Goal: Task Accomplishment & Management: Manage account settings

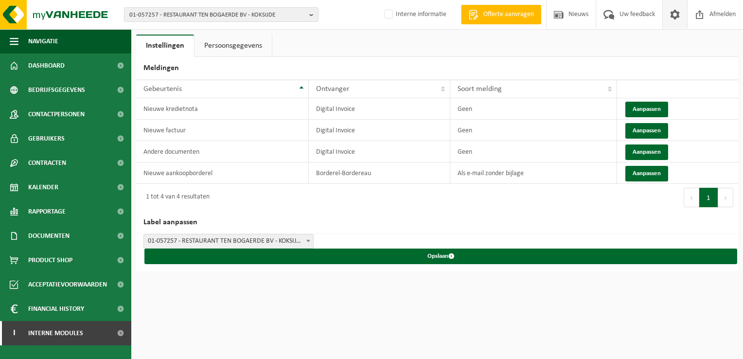
click at [209, 15] on span "01-057257 - RESTAURANT TEN BOGAERDE BV - KOKSIJDE" at bounding box center [217, 15] width 176 height 15
paste input "10-965115"
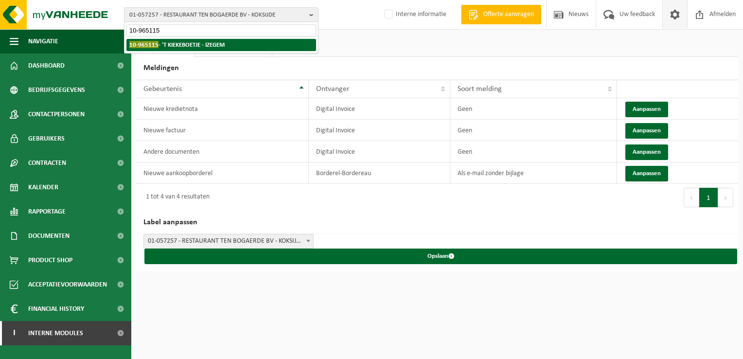
type input "10-965115"
click at [186, 48] on strong "10-965115 - 'T KIEKEBOETJE - IZEGEM" at bounding box center [176, 44] width 95 height 7
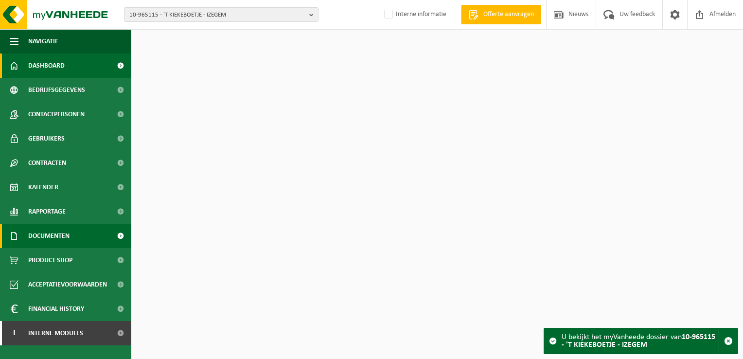
click at [47, 242] on span "Documenten" at bounding box center [48, 236] width 41 height 24
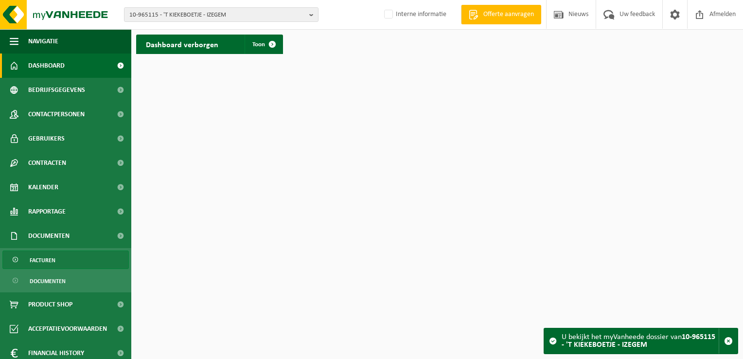
click at [60, 257] on link "Facturen" at bounding box center [65, 260] width 126 height 18
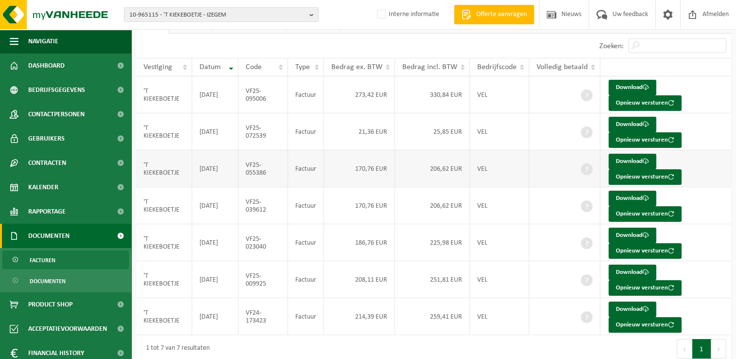
scroll to position [53, 0]
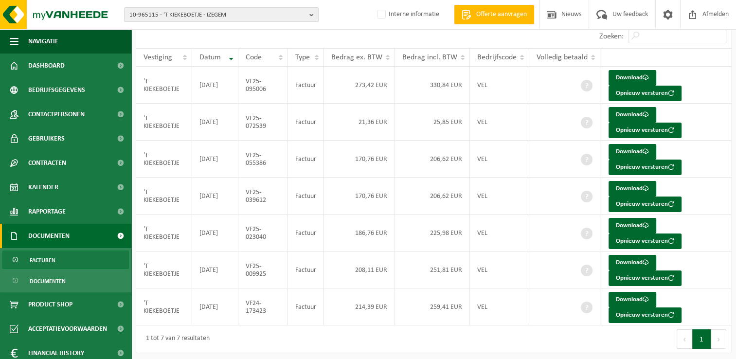
click at [716, 339] on button "Volgende" at bounding box center [718, 338] width 15 height 19
click at [712, 332] on button "Volgende" at bounding box center [718, 338] width 15 height 19
click at [720, 338] on button "Volgende" at bounding box center [718, 338] width 15 height 19
click at [637, 317] on button "Opnieuw versturen" at bounding box center [645, 315] width 73 height 16
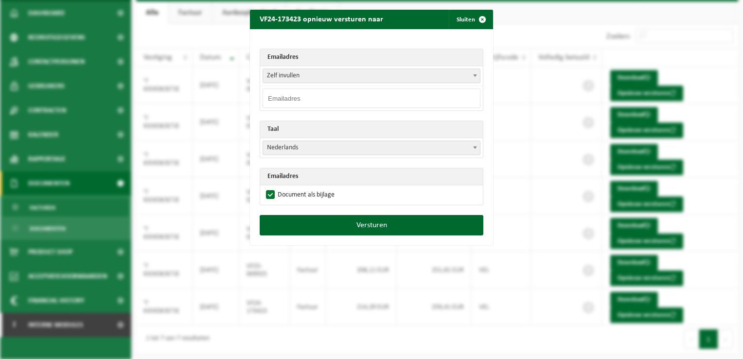
click at [319, 76] on span "Zelf invullen" at bounding box center [371, 76] width 217 height 14
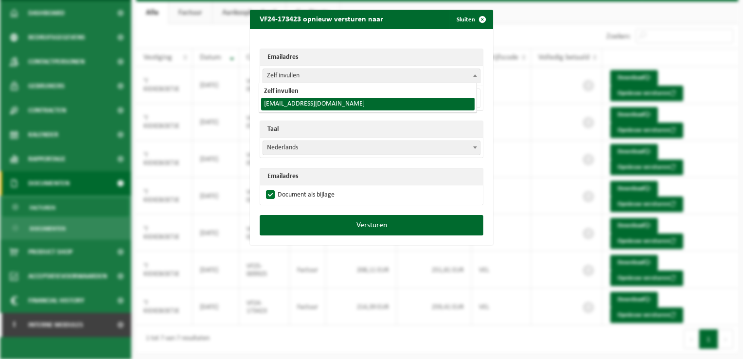
select select "thibaultvdb1992@gmail.com"
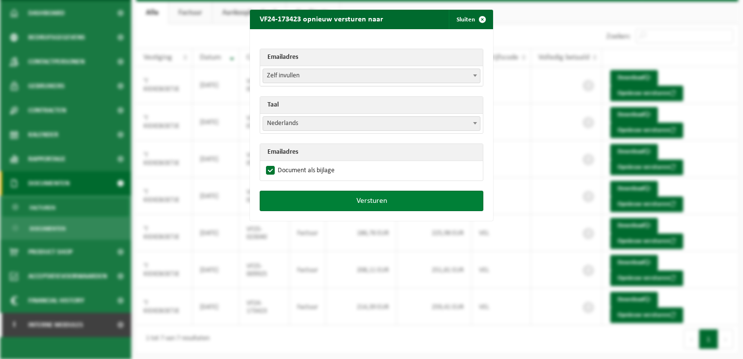
click at [355, 203] on button "Versturen" at bounding box center [372, 201] width 224 height 20
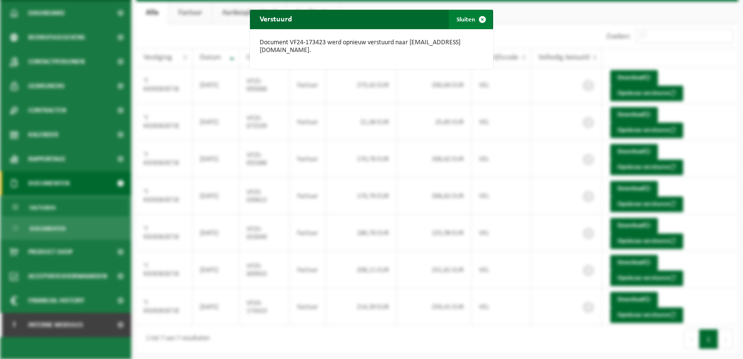
click at [477, 19] on span "button" at bounding box center [482, 19] width 19 height 19
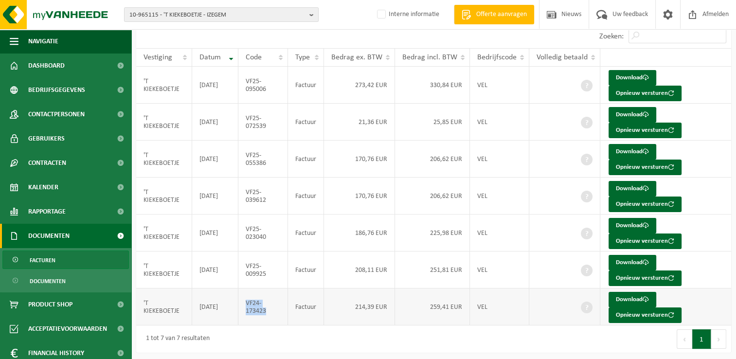
drag, startPoint x: 272, startPoint y: 312, endPoint x: 246, endPoint y: 303, distance: 27.8
click at [246, 303] on td "VF24-173423" at bounding box center [263, 306] width 50 height 37
copy td "VF24-173423"
click at [251, 311] on td "VF24-173423" at bounding box center [263, 306] width 50 height 37
drag, startPoint x: 269, startPoint y: 310, endPoint x: 247, endPoint y: 299, distance: 24.2
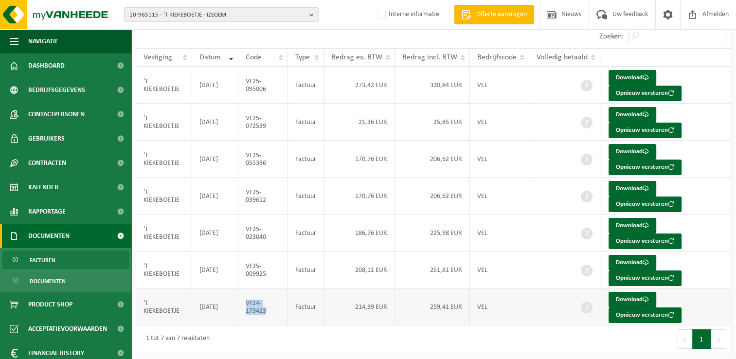
click at [247, 299] on td "VF24-173423" at bounding box center [263, 306] width 50 height 37
copy td "VF24-173423"
click at [146, 18] on span "10-965115 - 'T KIEKEBOETJE - IZEGEM" at bounding box center [217, 15] width 176 height 15
paste input "01-075432"
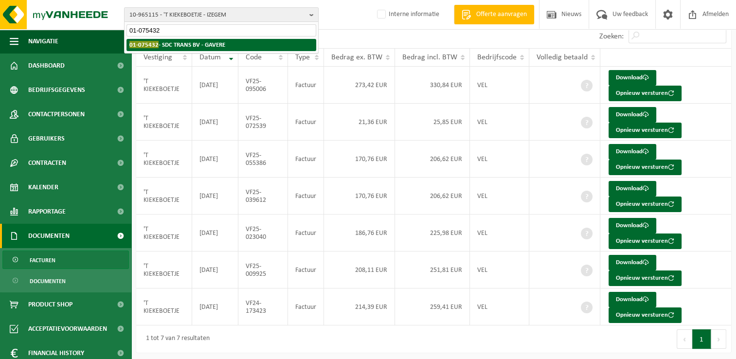
type input "01-075432"
click at [176, 46] on strong "01-075432 - SDC TRANS BV - GAVERE" at bounding box center [177, 44] width 96 height 7
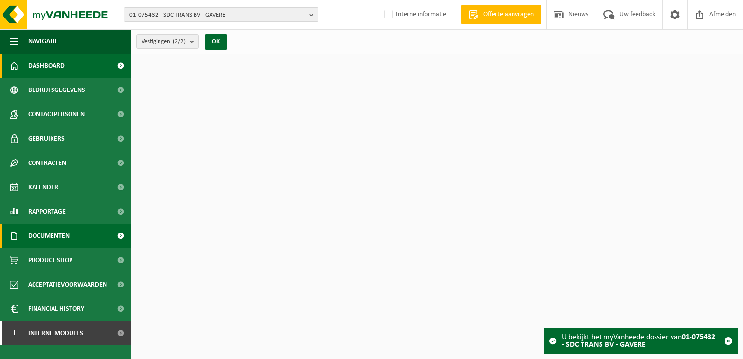
click at [53, 240] on span "Documenten" at bounding box center [48, 236] width 41 height 24
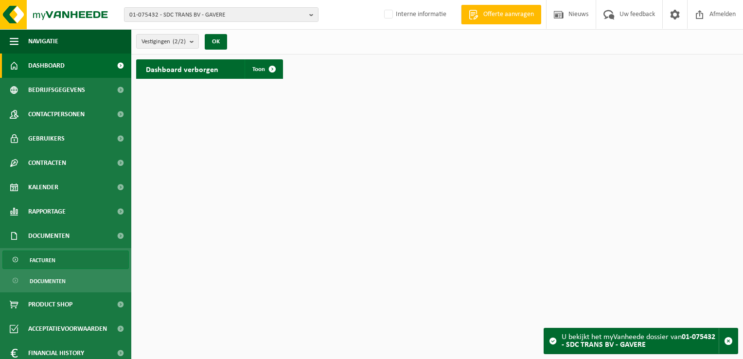
click at [54, 258] on span "Facturen" at bounding box center [43, 260] width 26 height 18
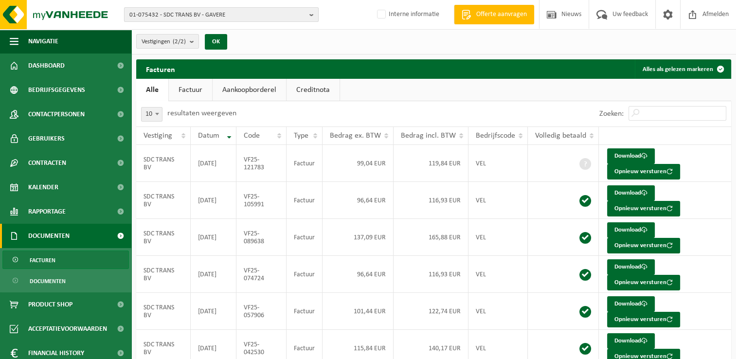
click at [181, 7] on button "01-075432 - SDC TRANS BV - GAVERE" at bounding box center [221, 14] width 195 height 15
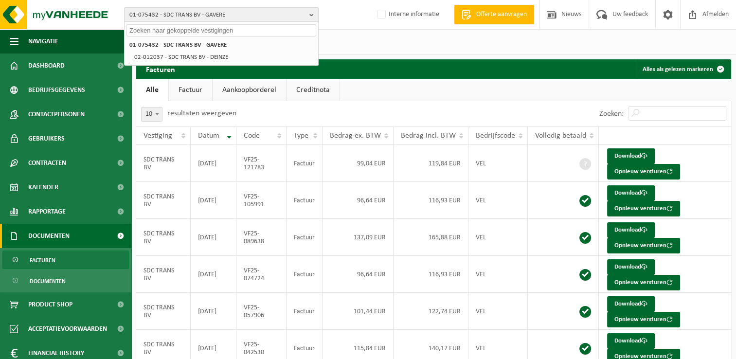
paste input "01-901831"
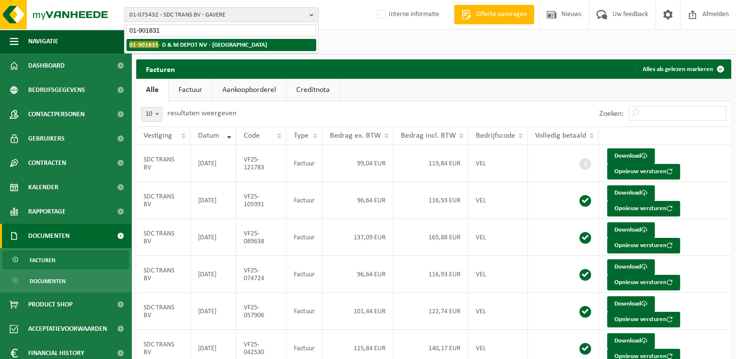
type input "01-901831"
click at [177, 45] on strong "01-901831 - D & M DEPOT NV - AARTSELAAR" at bounding box center [198, 44] width 138 height 7
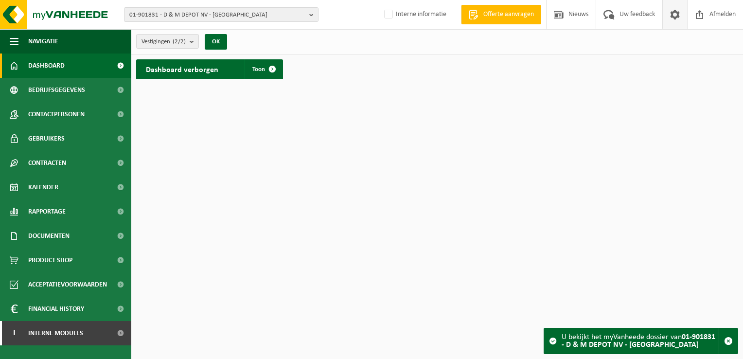
click at [673, 17] on span at bounding box center [675, 14] width 15 height 29
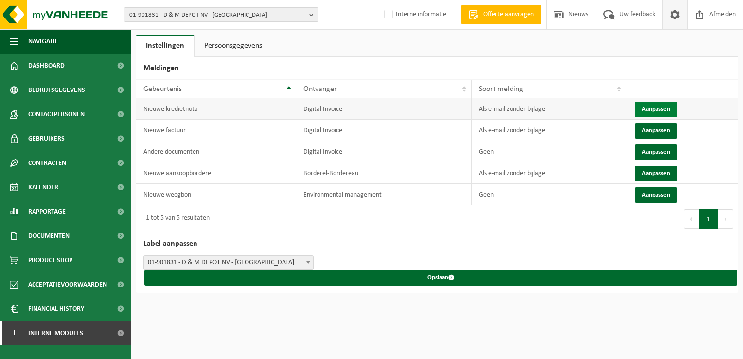
click at [644, 108] on button "Aanpassen" at bounding box center [656, 110] width 43 height 16
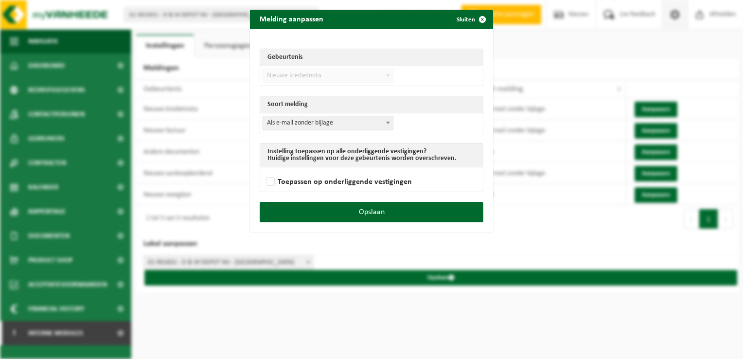
click at [317, 124] on span "Als e-mail zonder bijlage" at bounding box center [328, 123] width 130 height 14
select select "3"
drag, startPoint x: 393, startPoint y: 210, endPoint x: 483, endPoint y: 195, distance: 91.3
click at [393, 210] on button "Opslaan" at bounding box center [372, 212] width 224 height 20
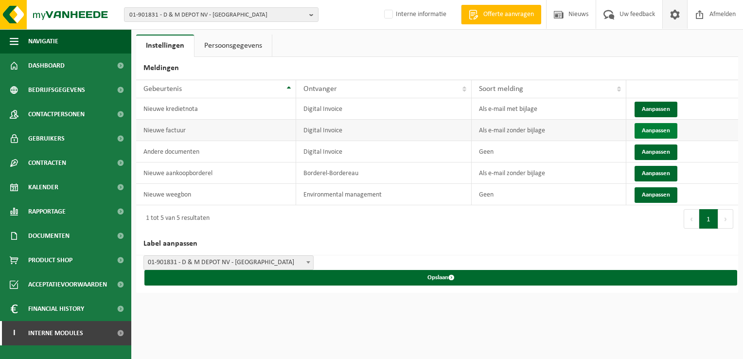
click at [646, 133] on button "Aanpassen" at bounding box center [656, 131] width 43 height 16
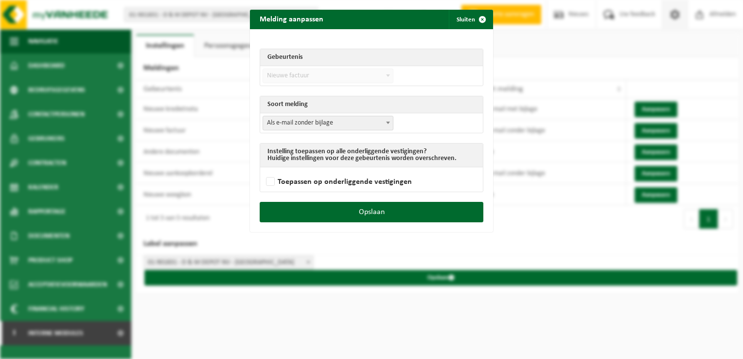
click at [293, 122] on span "Als e-mail zonder bijlage" at bounding box center [328, 123] width 130 height 14
select select "3"
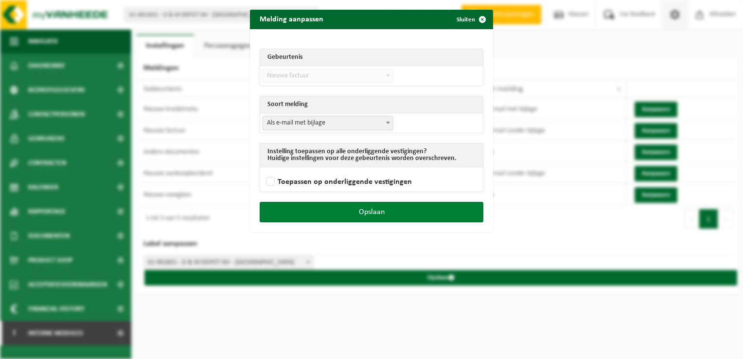
click at [387, 212] on button "Opslaan" at bounding box center [372, 212] width 224 height 20
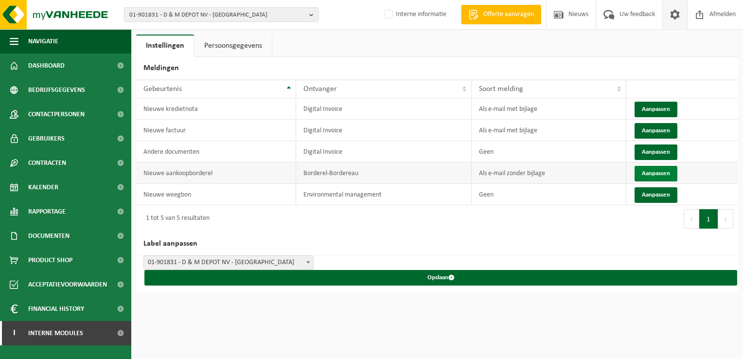
click at [653, 175] on button "Aanpassen" at bounding box center [656, 174] width 43 height 16
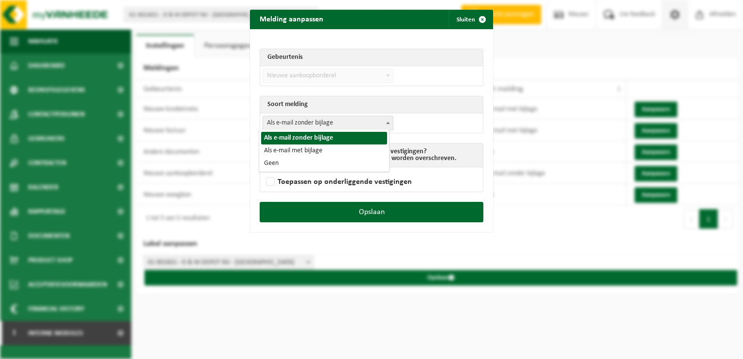
drag, startPoint x: 327, startPoint y: 123, endPoint x: 320, endPoint y: 136, distance: 14.8
click at [326, 123] on span "Als e-mail zonder bijlage" at bounding box center [328, 123] width 130 height 14
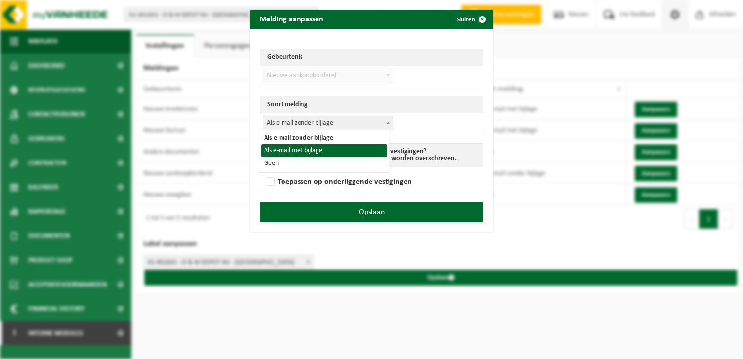
select select "3"
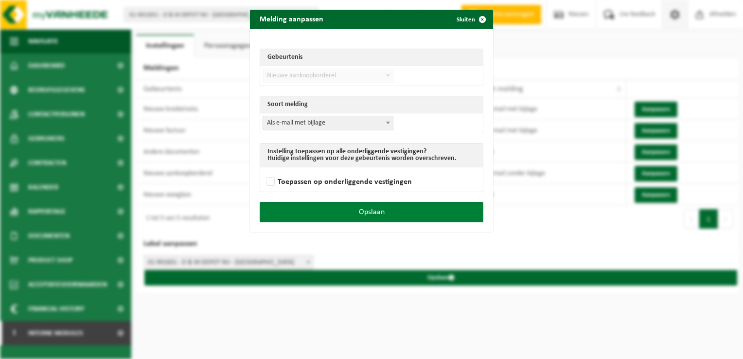
click at [395, 217] on button "Opslaan" at bounding box center [372, 212] width 224 height 20
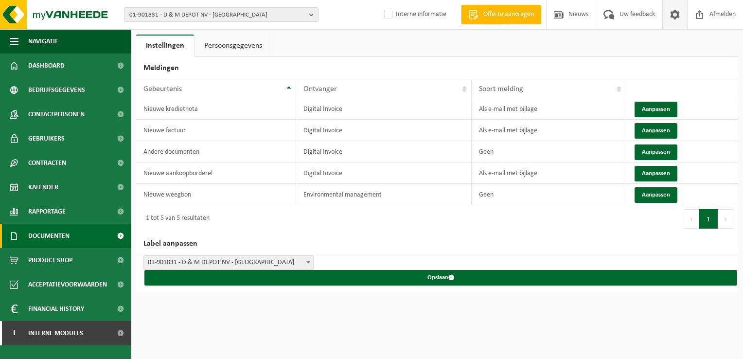
click at [66, 236] on span "Documenten" at bounding box center [48, 236] width 41 height 24
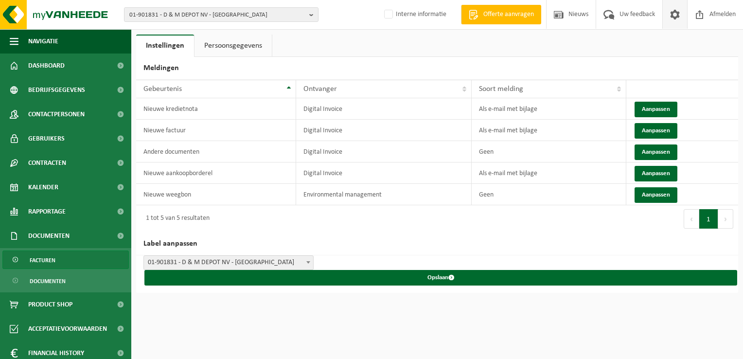
click at [59, 258] on link "Facturen" at bounding box center [65, 260] width 126 height 18
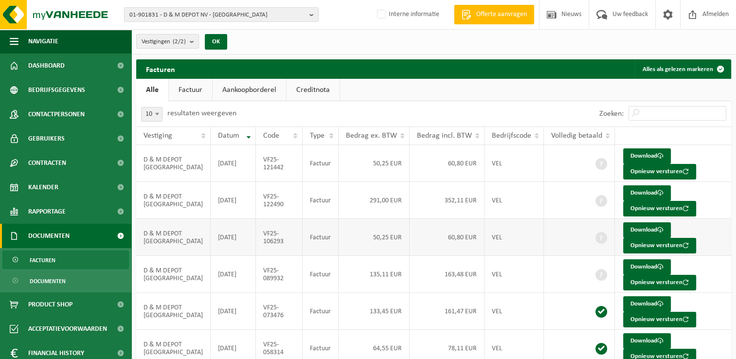
scroll to position [49, 0]
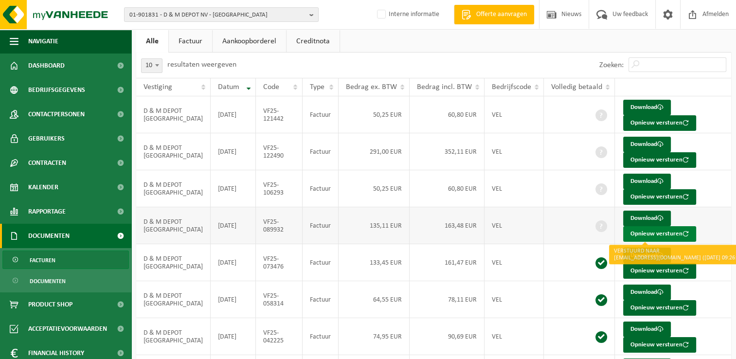
click at [644, 230] on button "Opnieuw versturen" at bounding box center [659, 234] width 73 height 16
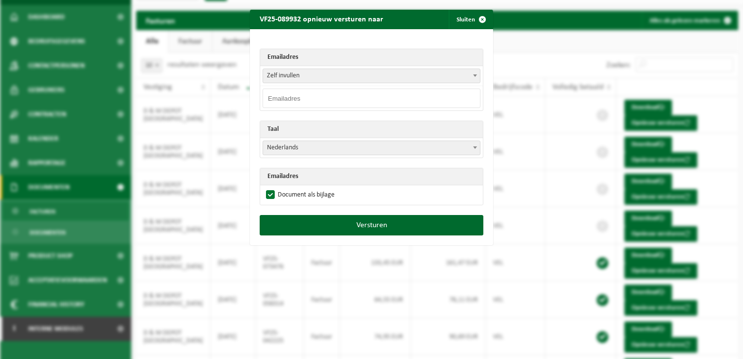
click at [288, 98] on input "email" at bounding box center [372, 98] width 218 height 19
paste input "[EMAIL_ADDRESS][DOMAIN_NAME]"
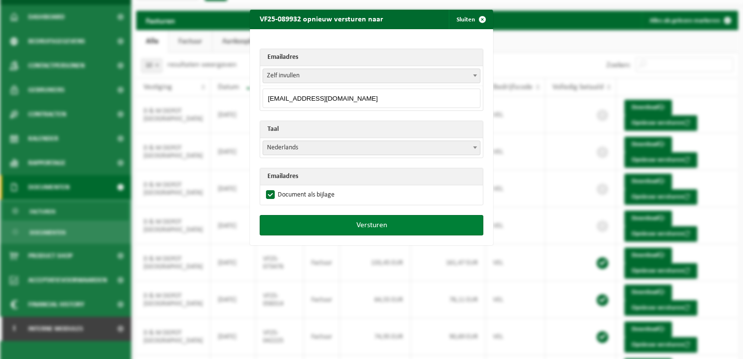
type input "[EMAIL_ADDRESS][DOMAIN_NAME]"
click at [359, 228] on button "Versturen" at bounding box center [372, 225] width 224 height 20
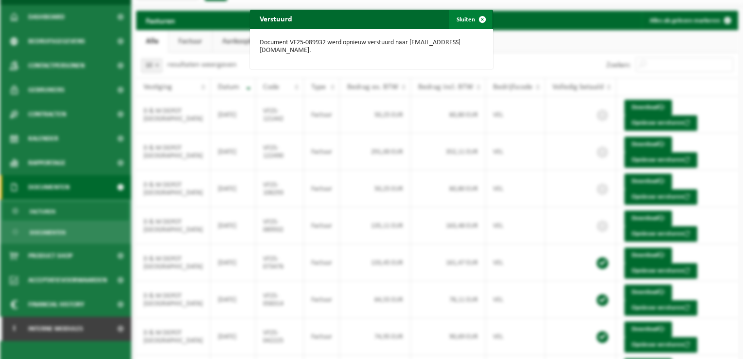
click at [478, 18] on span "button" at bounding box center [482, 19] width 19 height 19
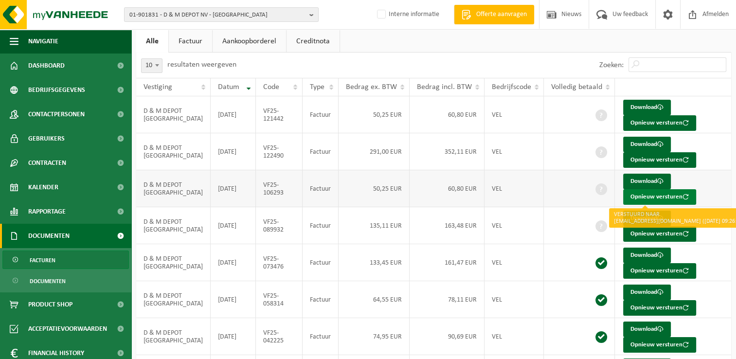
click at [625, 198] on button "Opnieuw versturen" at bounding box center [659, 197] width 73 height 16
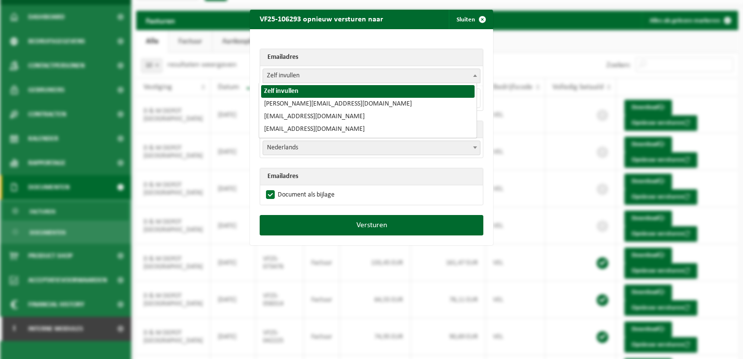
click at [285, 77] on span "Zelf invullen" at bounding box center [371, 76] width 217 height 14
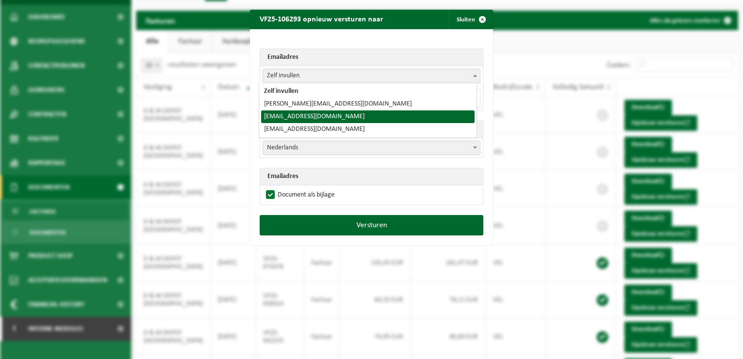
select select "[EMAIL_ADDRESS][DOMAIN_NAME]"
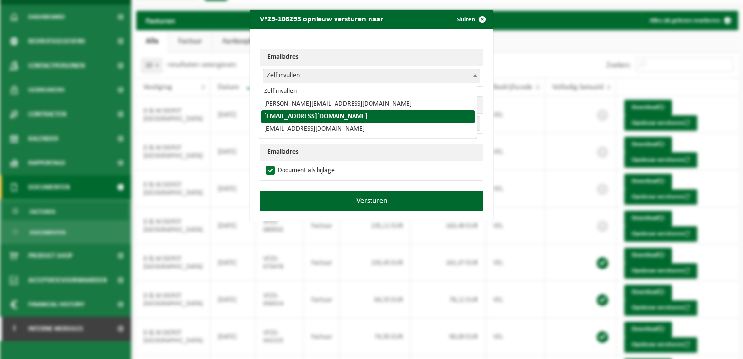
click at [272, 75] on span "Zelf invullen" at bounding box center [371, 76] width 217 height 14
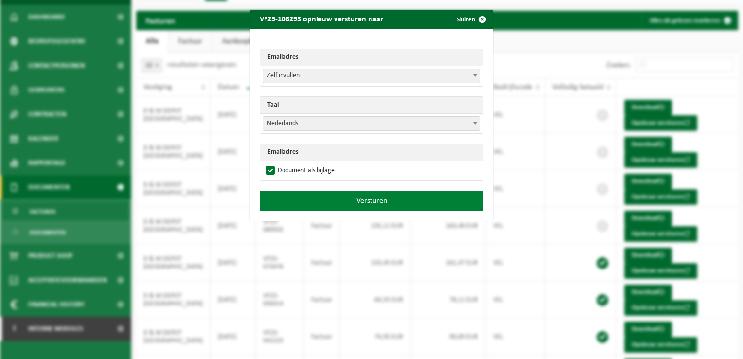
click at [337, 204] on button "Versturen" at bounding box center [372, 201] width 224 height 20
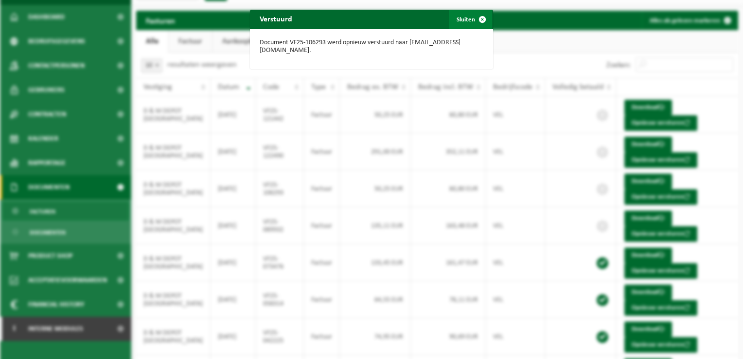
click at [477, 18] on span "button" at bounding box center [482, 19] width 19 height 19
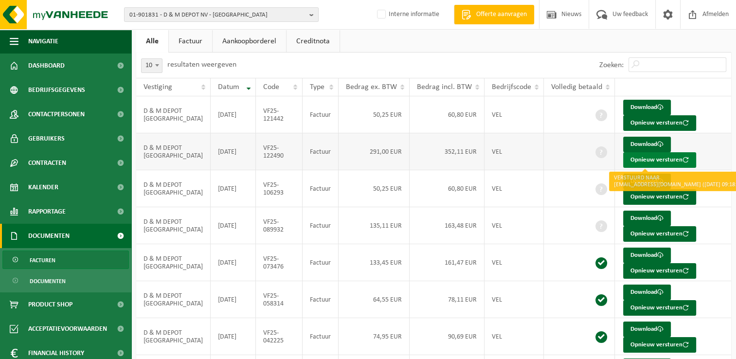
click at [627, 162] on button "Opnieuw versturen" at bounding box center [659, 160] width 73 height 16
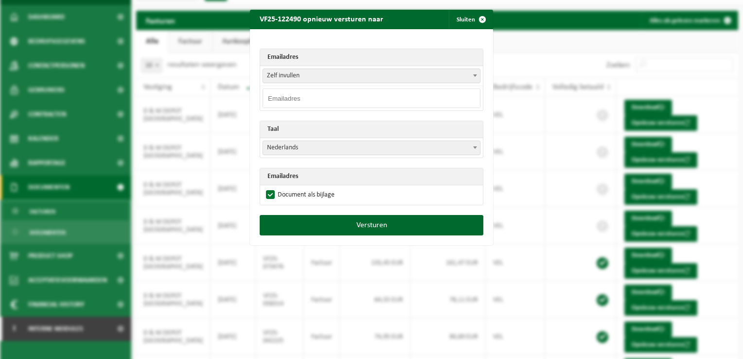
click at [307, 94] on input "email" at bounding box center [372, 98] width 218 height 19
paste input "[EMAIL_ADDRESS][DOMAIN_NAME]"
type input "[EMAIL_ADDRESS][DOMAIN_NAME]"
click at [286, 40] on div "Emailadres Zelf invullen [EMAIL_ADDRESS][DOMAIN_NAME] [EMAIL_ADDRESS][DOMAIN_NA…" at bounding box center [371, 122] width 243 height 186
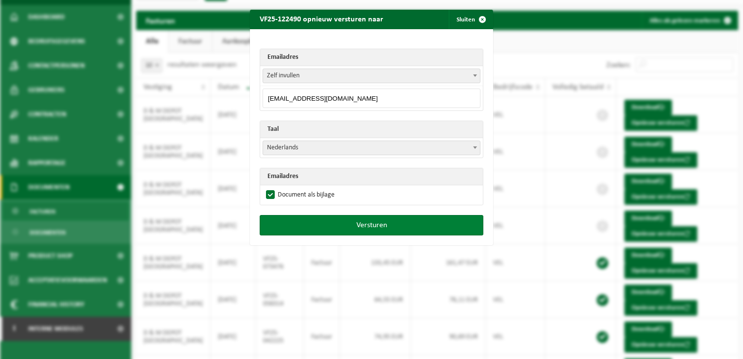
click at [327, 227] on button "Versturen" at bounding box center [372, 225] width 224 height 20
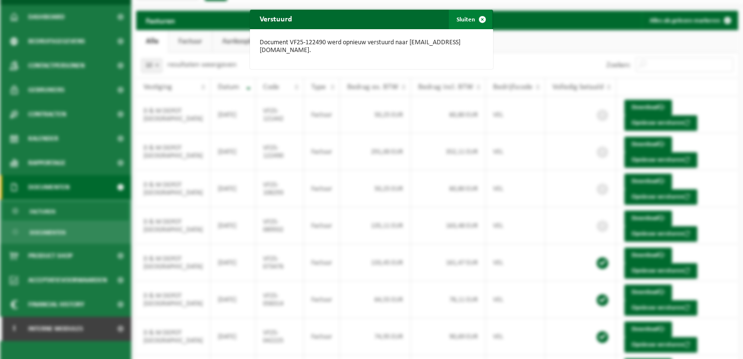
click at [477, 18] on span "button" at bounding box center [482, 19] width 19 height 19
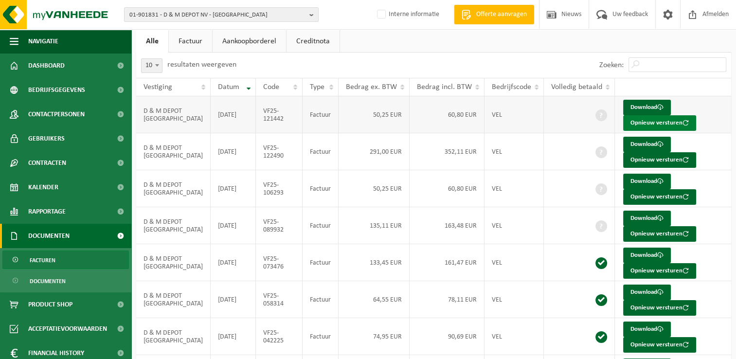
click at [623, 125] on button "Opnieuw versturen" at bounding box center [659, 123] width 73 height 16
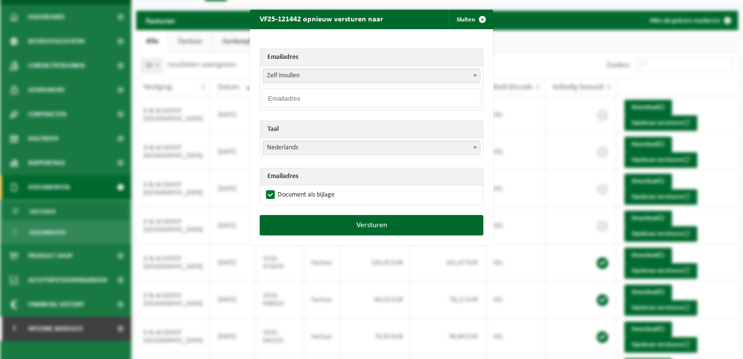
click at [333, 67] on td "Zelf invullen [EMAIL_ADDRESS][DOMAIN_NAME] [EMAIL_ADDRESS][DOMAIN_NAME] [EMAIL_…" at bounding box center [371, 76] width 223 height 20
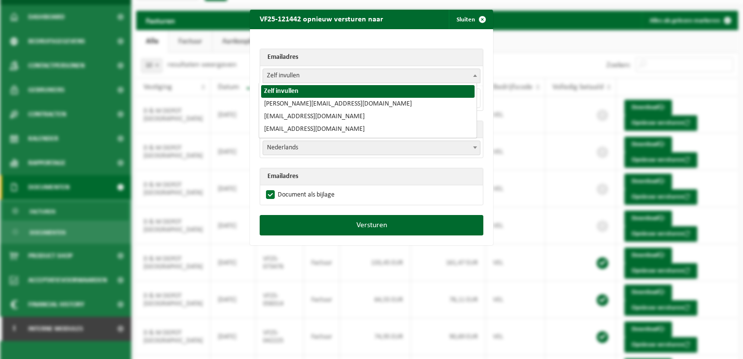
click at [290, 76] on span "Zelf invullen" at bounding box center [371, 76] width 217 height 14
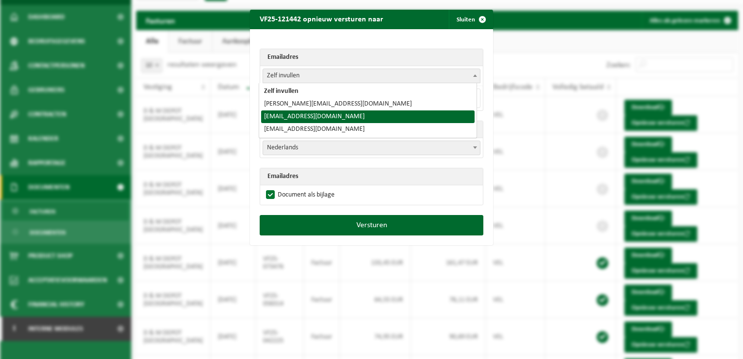
select select "[EMAIL_ADDRESS][DOMAIN_NAME]"
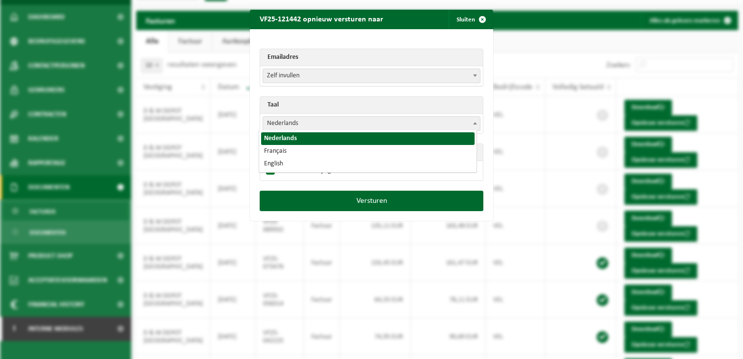
click at [293, 121] on span "Nederlands" at bounding box center [371, 124] width 217 height 14
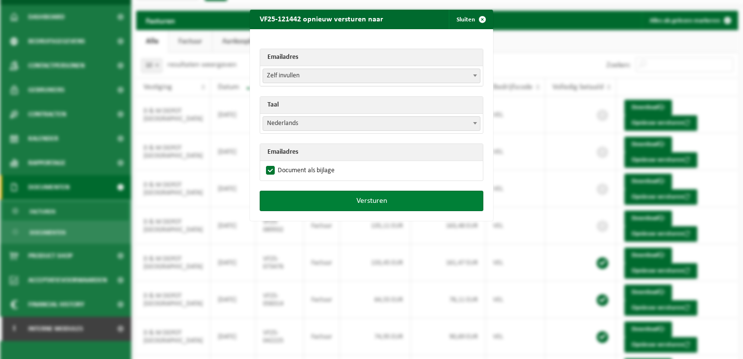
click at [342, 207] on button "Versturen" at bounding box center [372, 201] width 224 height 20
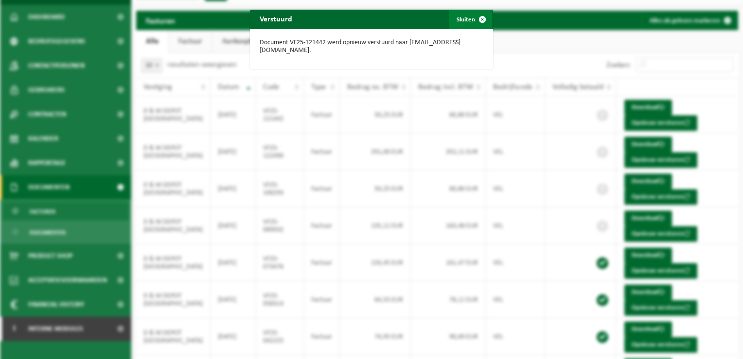
click at [479, 17] on span "button" at bounding box center [482, 19] width 19 height 19
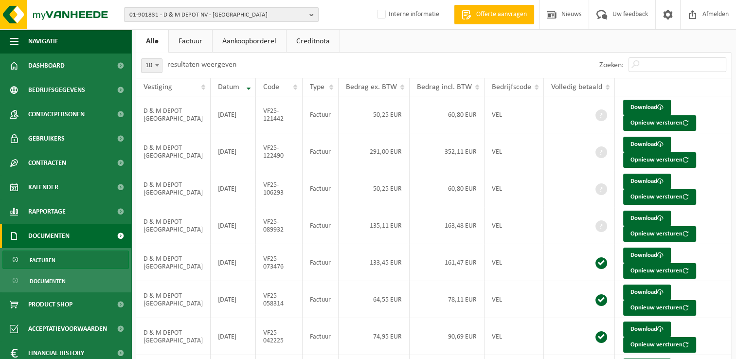
click at [179, 14] on span "01-901831 - D & M DEPOT NV - AARTSELAAR" at bounding box center [217, 15] width 176 height 15
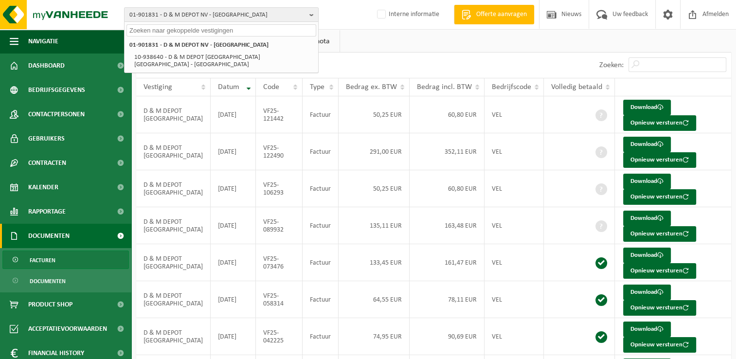
paste input "10-975834"
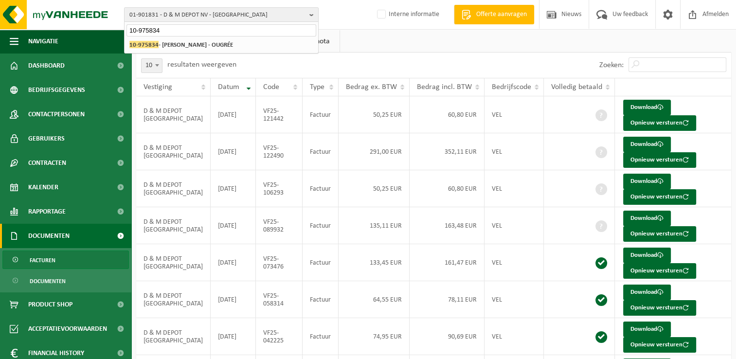
type input "10-975834"
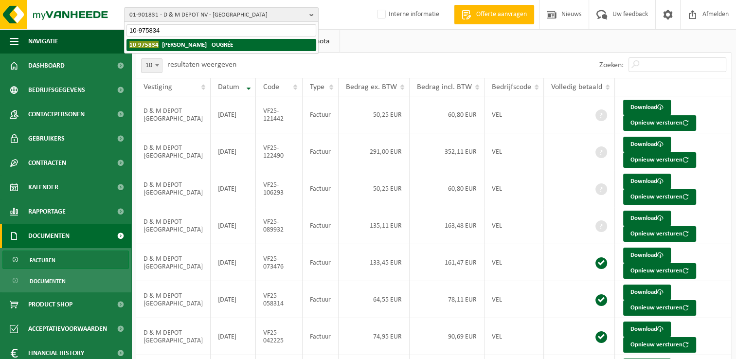
click at [181, 46] on strong "10-975834 - FIUMEFREDDO - OUGRÉE" at bounding box center [181, 44] width 104 height 7
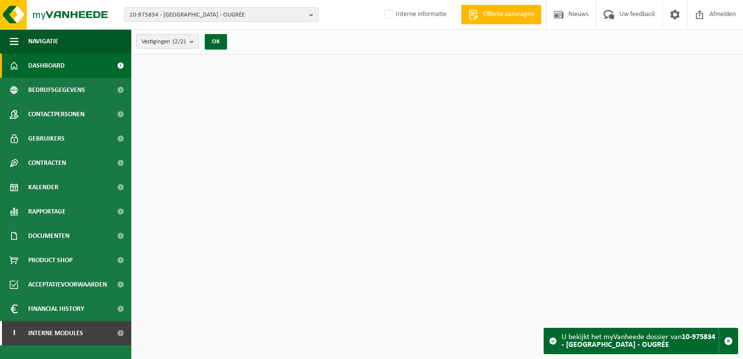
click at [162, 41] on span "Vestigingen (2/2)" at bounding box center [164, 42] width 44 height 15
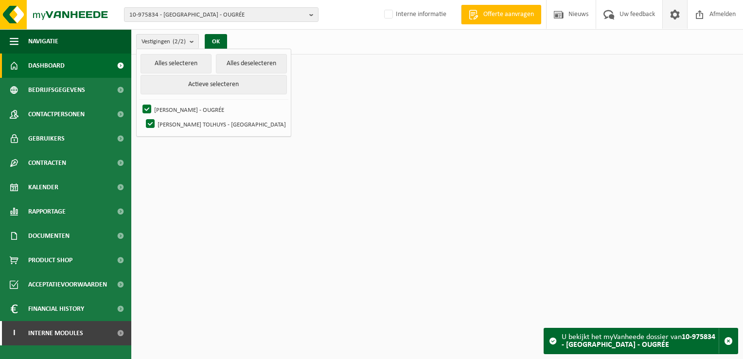
click at [670, 14] on span at bounding box center [675, 14] width 15 height 29
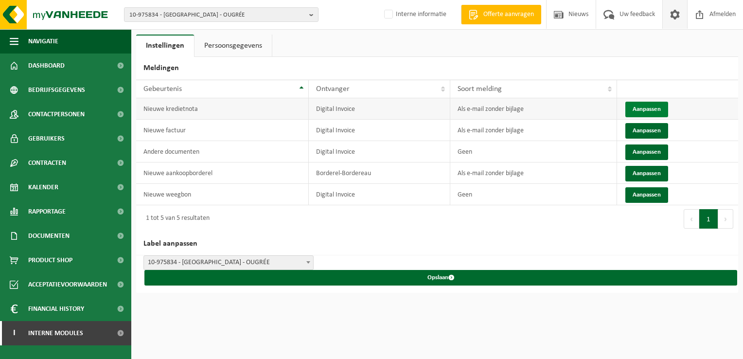
click at [636, 110] on button "Aanpassen" at bounding box center [647, 110] width 43 height 16
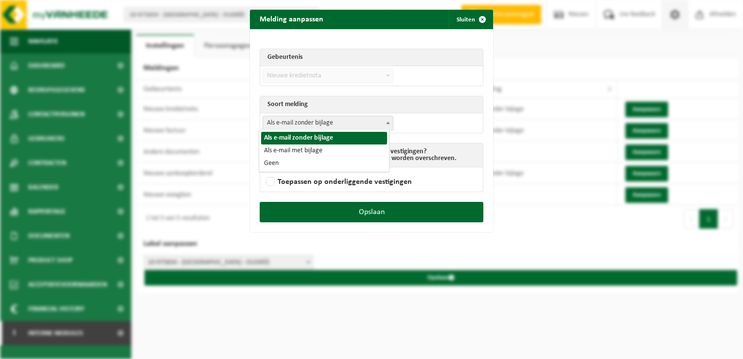
click at [335, 124] on span "Als e-mail zonder bijlage" at bounding box center [328, 123] width 130 height 14
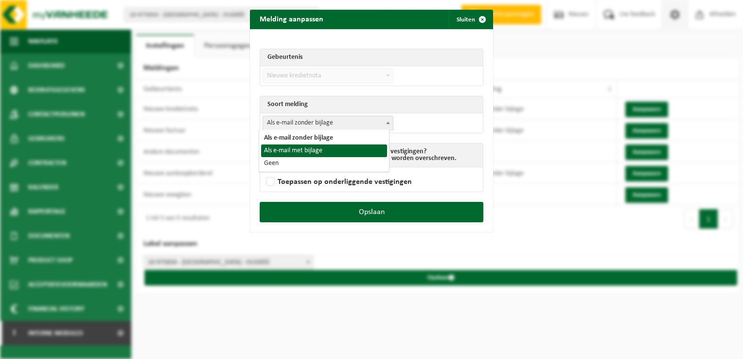
select select "3"
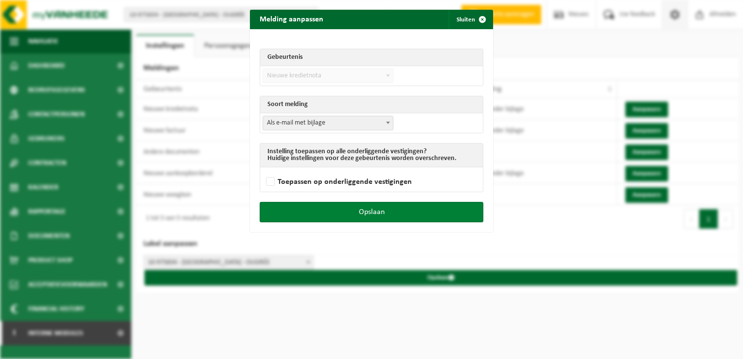
click at [414, 212] on button "Opslaan" at bounding box center [372, 212] width 224 height 20
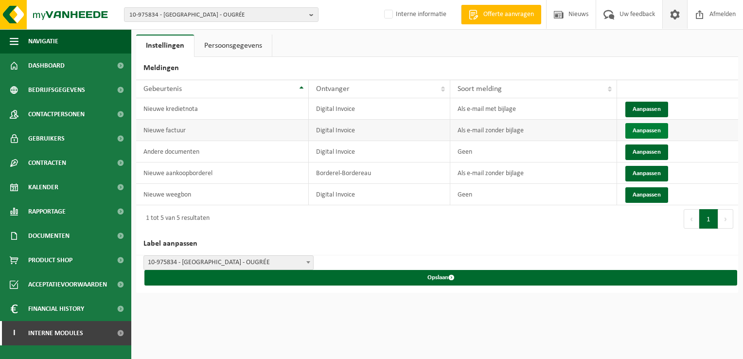
click at [638, 130] on button "Aanpassen" at bounding box center [647, 131] width 43 height 16
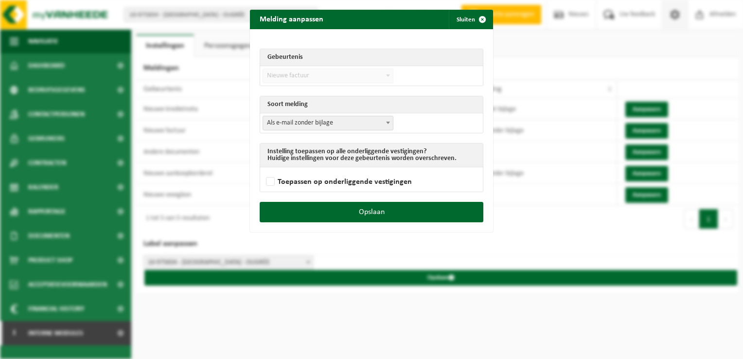
drag, startPoint x: 328, startPoint y: 121, endPoint x: 325, endPoint y: 126, distance: 5.5
click at [328, 121] on span "Als e-mail zonder bijlage" at bounding box center [328, 123] width 130 height 14
select select "3"
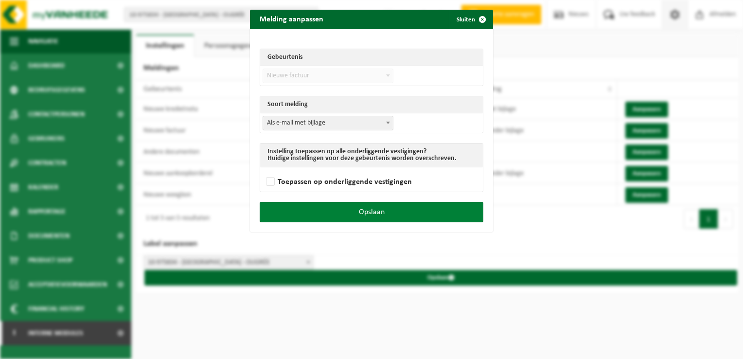
click at [426, 211] on button "Opslaan" at bounding box center [372, 212] width 224 height 20
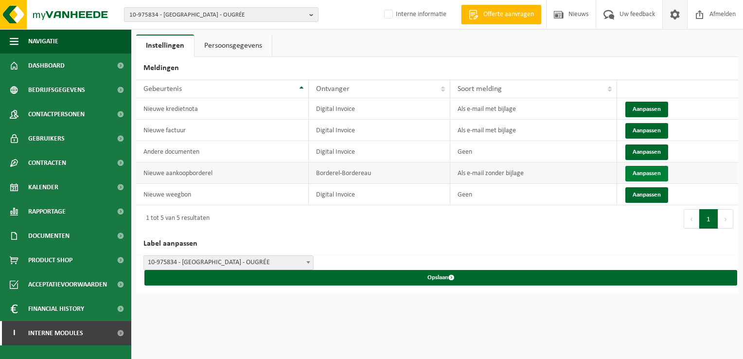
click at [658, 170] on button "Aanpassen" at bounding box center [647, 174] width 43 height 16
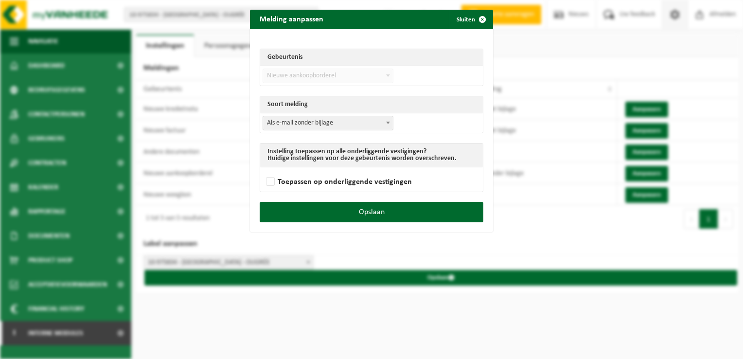
drag, startPoint x: 338, startPoint y: 125, endPoint x: 333, endPoint y: 128, distance: 6.3
click at [338, 125] on span "Als e-mail zonder bijlage" at bounding box center [328, 123] width 130 height 14
drag, startPoint x: 309, startPoint y: 151, endPoint x: 344, endPoint y: 185, distance: 49.2
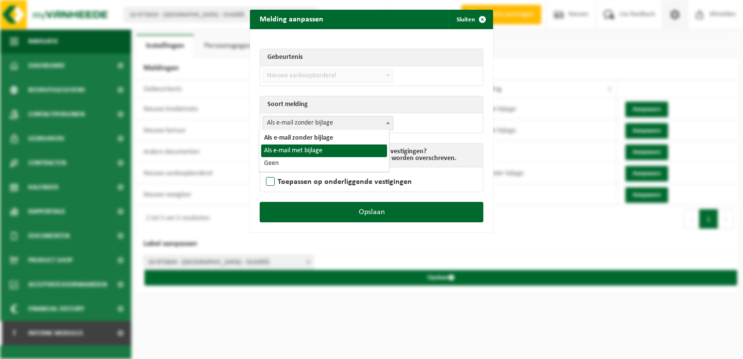
select select "3"
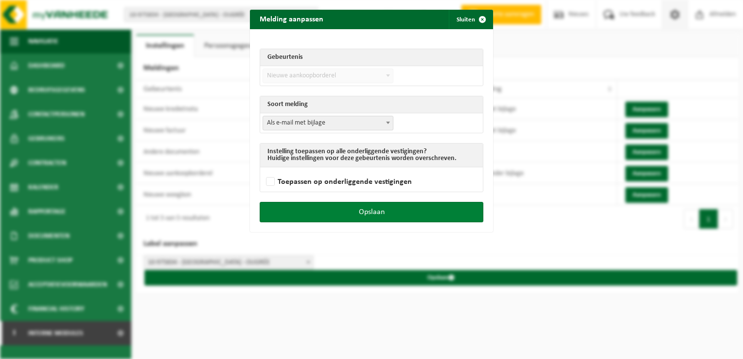
click at [387, 210] on button "Opslaan" at bounding box center [372, 212] width 224 height 20
